Goal: Task Accomplishment & Management: Manage account settings

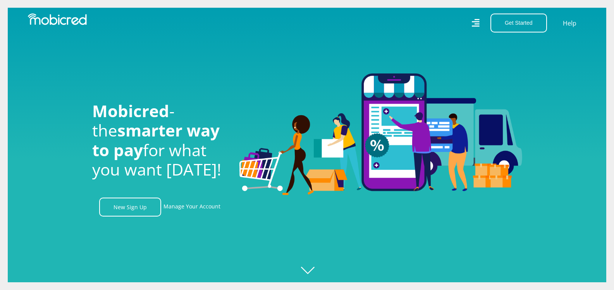
click at [208, 212] on link "Manage Your Account" at bounding box center [191, 207] width 57 height 19
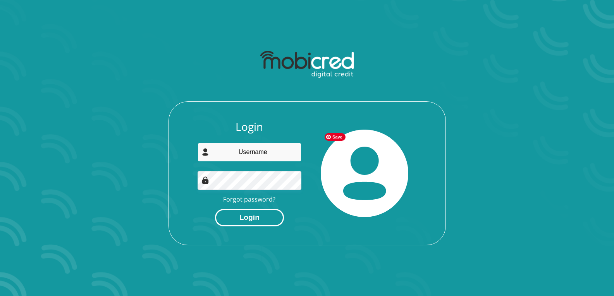
type input "mahdiyyahkohl@gmail.com"
click at [276, 220] on button "Login" at bounding box center [249, 217] width 69 height 17
